Goal: Task Accomplishment & Management: Manage account settings

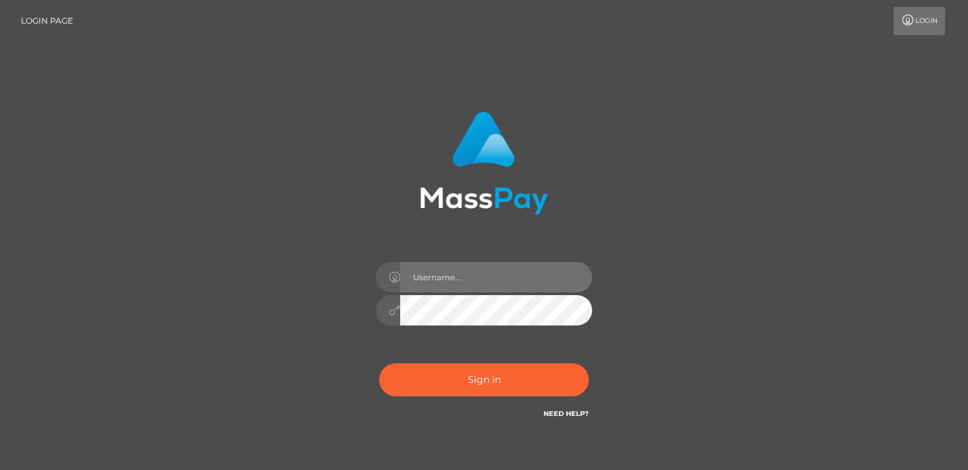
click at [416, 276] on input "text" at bounding box center [496, 277] width 192 height 30
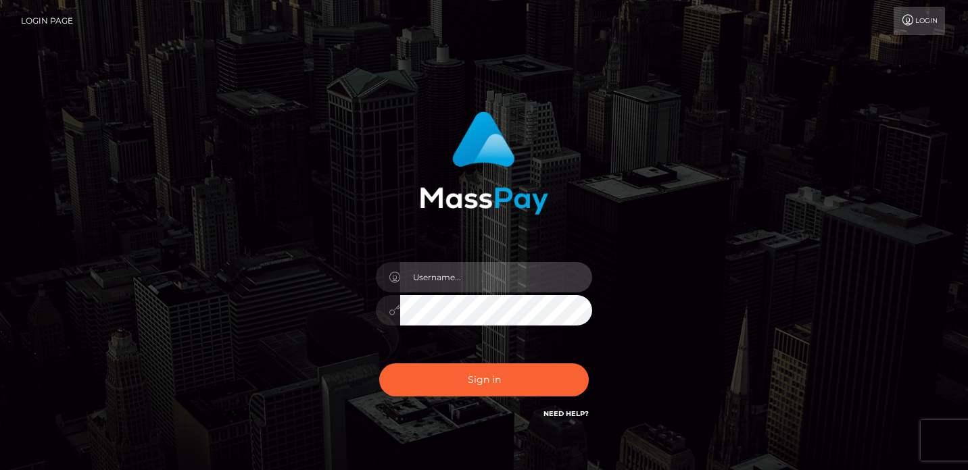
click at [472, 285] on input "text" at bounding box center [496, 277] width 192 height 30
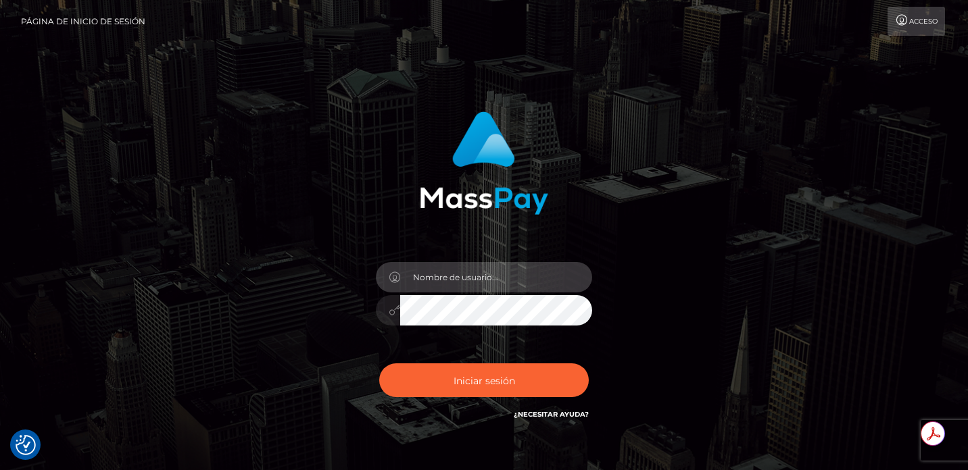
click at [484, 280] on input "text" at bounding box center [496, 277] width 192 height 30
type input "[EMAIL_ADDRESS][DOMAIN_NAME]"
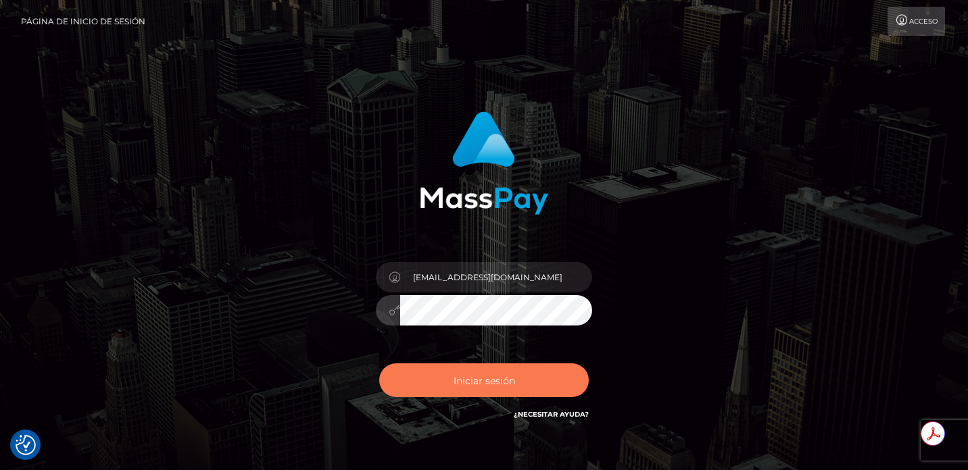
click at [455, 379] on font "Iniciar sesión" at bounding box center [485, 380] width 62 height 12
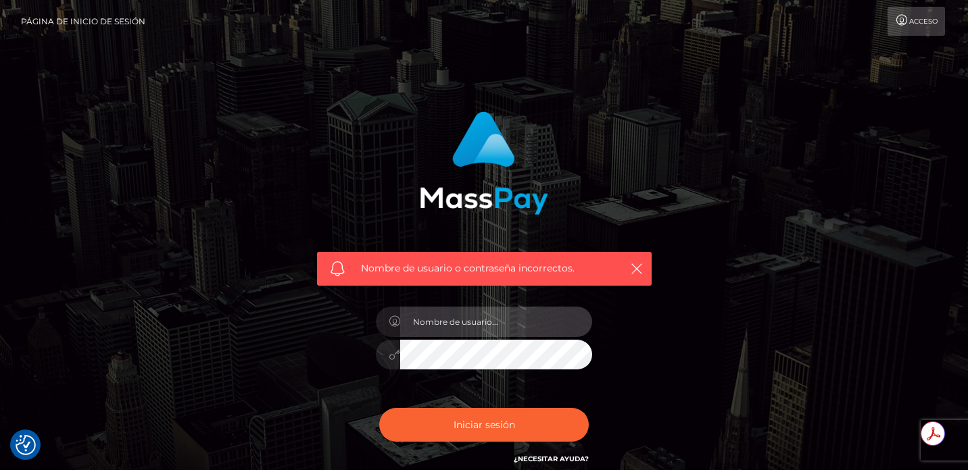
click at [470, 329] on input "text" at bounding box center [496, 322] width 192 height 30
type input "[EMAIL_ADDRESS][DOMAIN_NAME]"
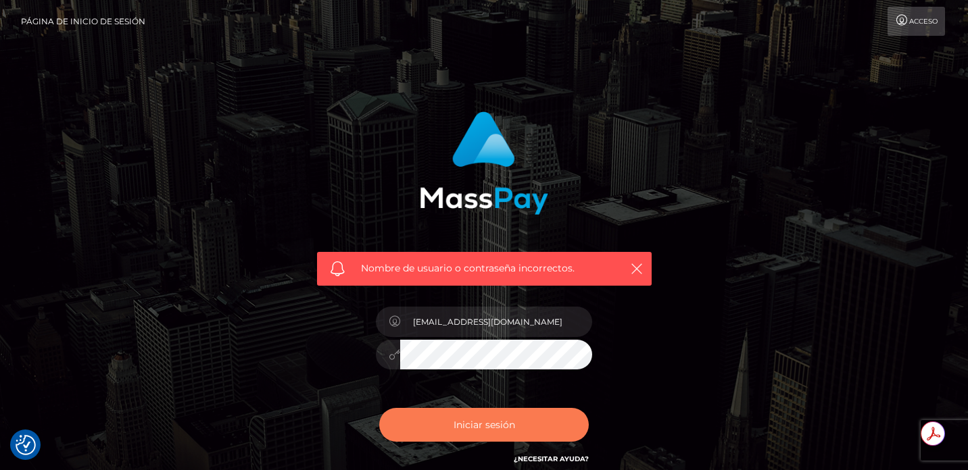
click at [419, 428] on button "Iniciar sesión" at bounding box center [484, 425] width 210 height 34
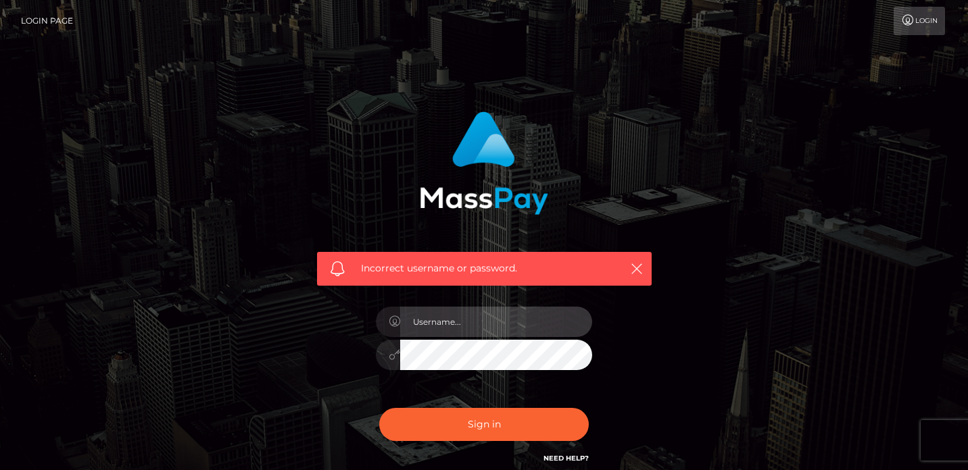
click at [439, 322] on input "text" at bounding box center [496, 322] width 192 height 30
type input "[EMAIL_ADDRESS][DOMAIN_NAME]"
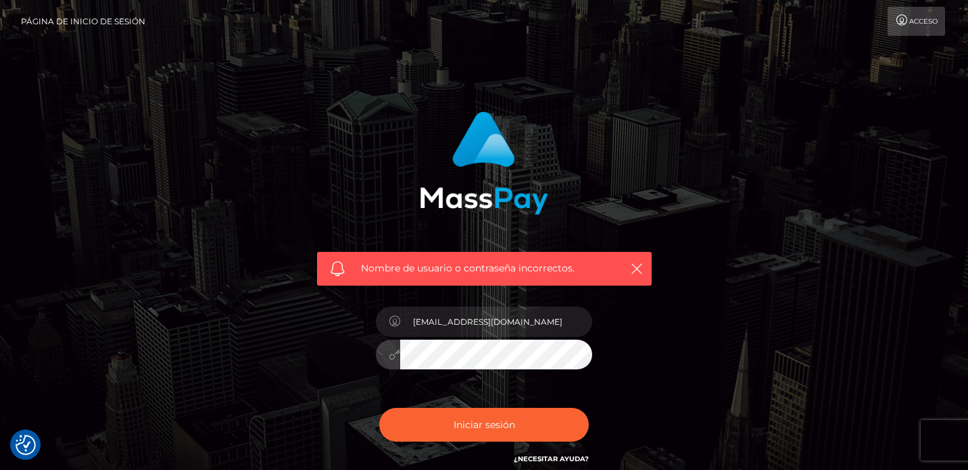
checkbox input "true"
click at [379, 408] on button "Iniciar sesión" at bounding box center [484, 425] width 210 height 34
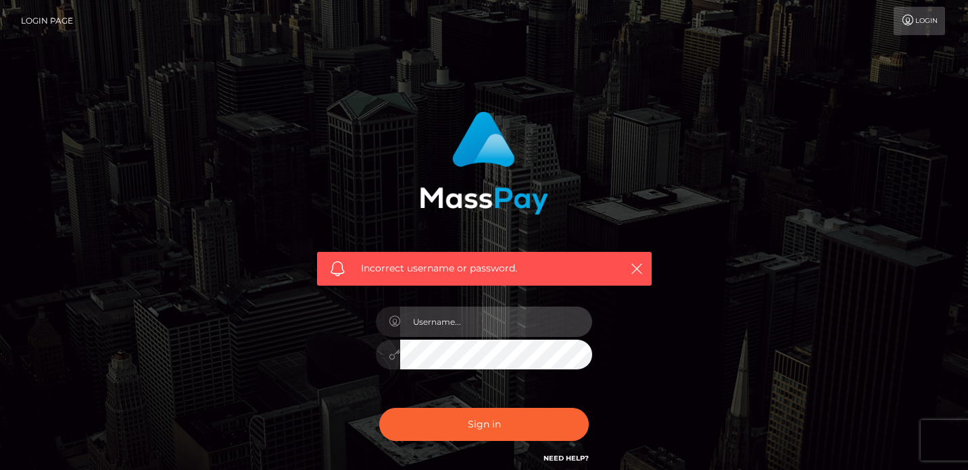
click at [456, 330] on input "text" at bounding box center [496, 322] width 192 height 30
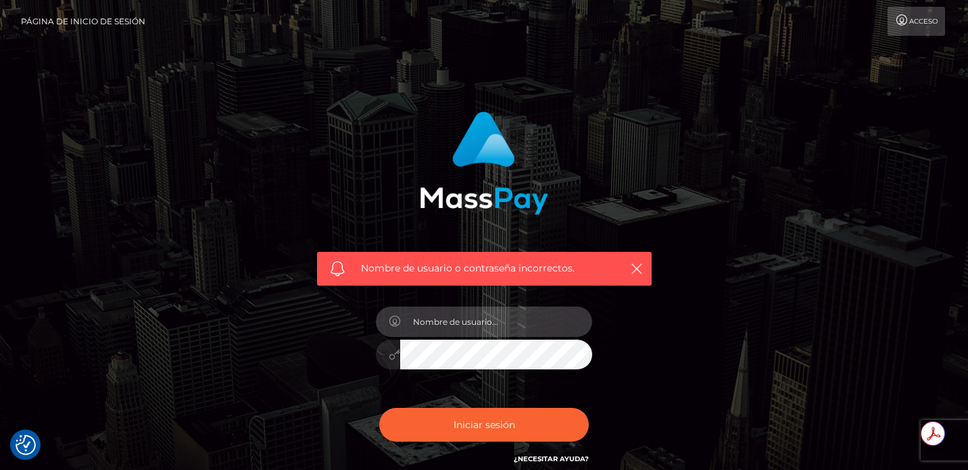
click at [456, 328] on input "text" at bounding box center [496, 322] width 192 height 30
type input "[EMAIL_ADDRESS][DOMAIN_NAME]"
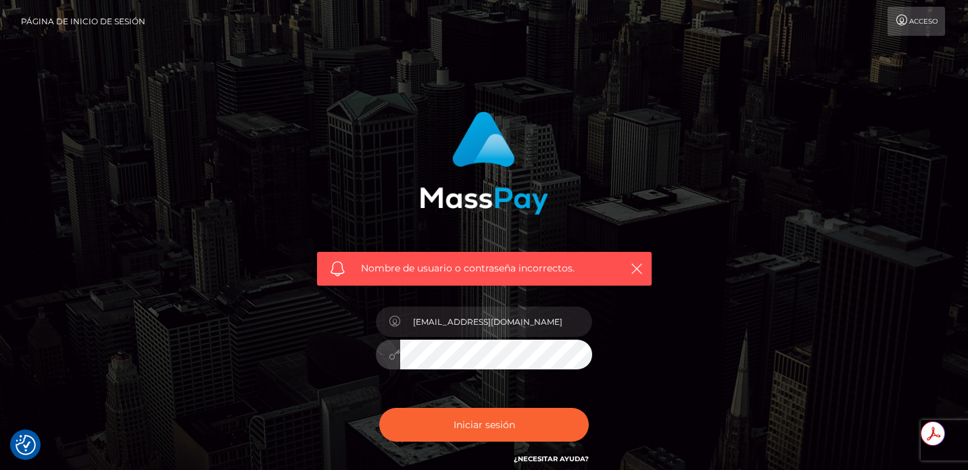
click at [379, 408] on button "Iniciar sesión" at bounding box center [484, 425] width 210 height 34
click at [691, 229] on div "Nombre de usuario o contraseña incorrectos." at bounding box center [484, 295] width 771 height 389
click at [929, 21] on font "Acceso" at bounding box center [923, 21] width 28 height 9
